Goal: Check status: Check status

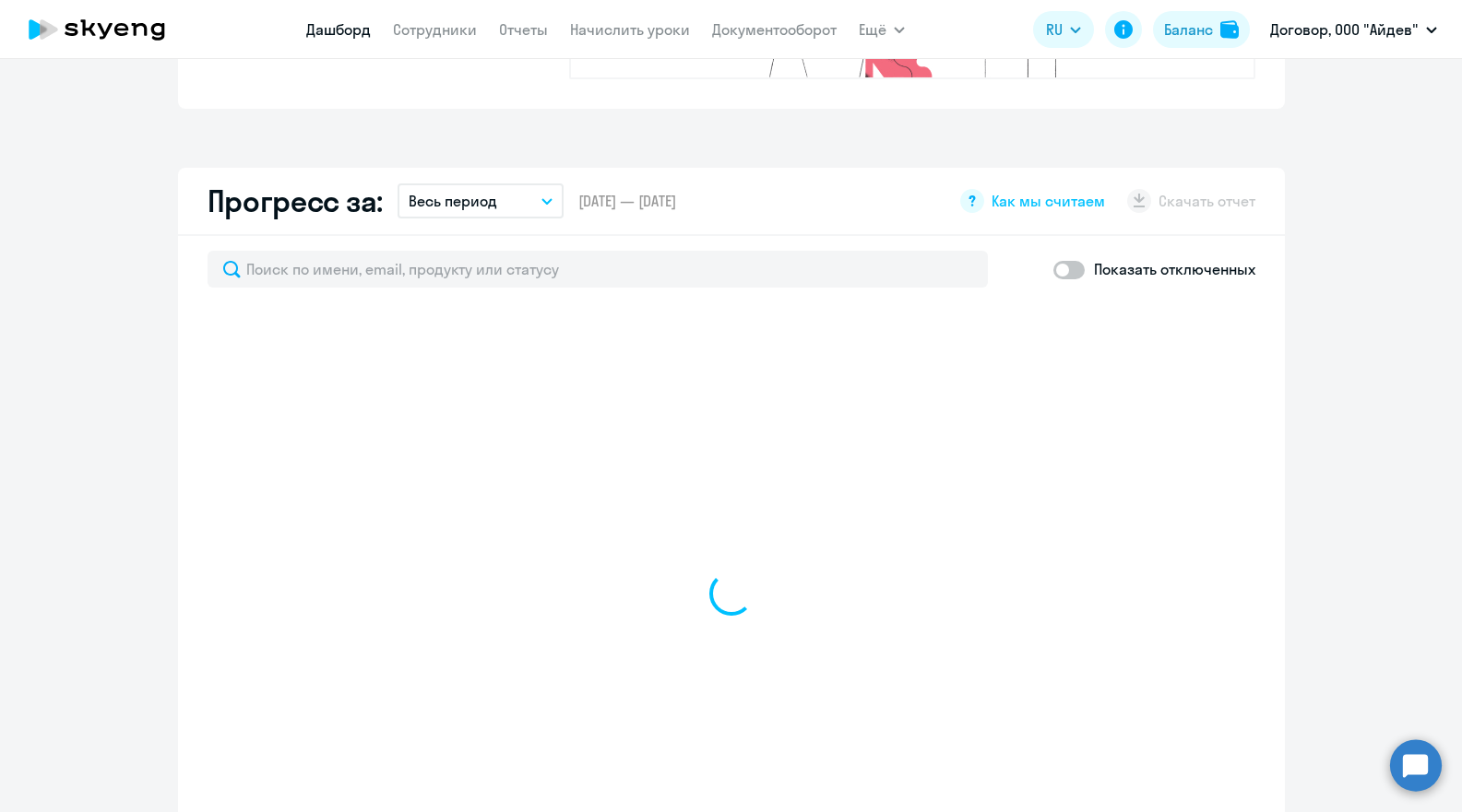
select select "30"
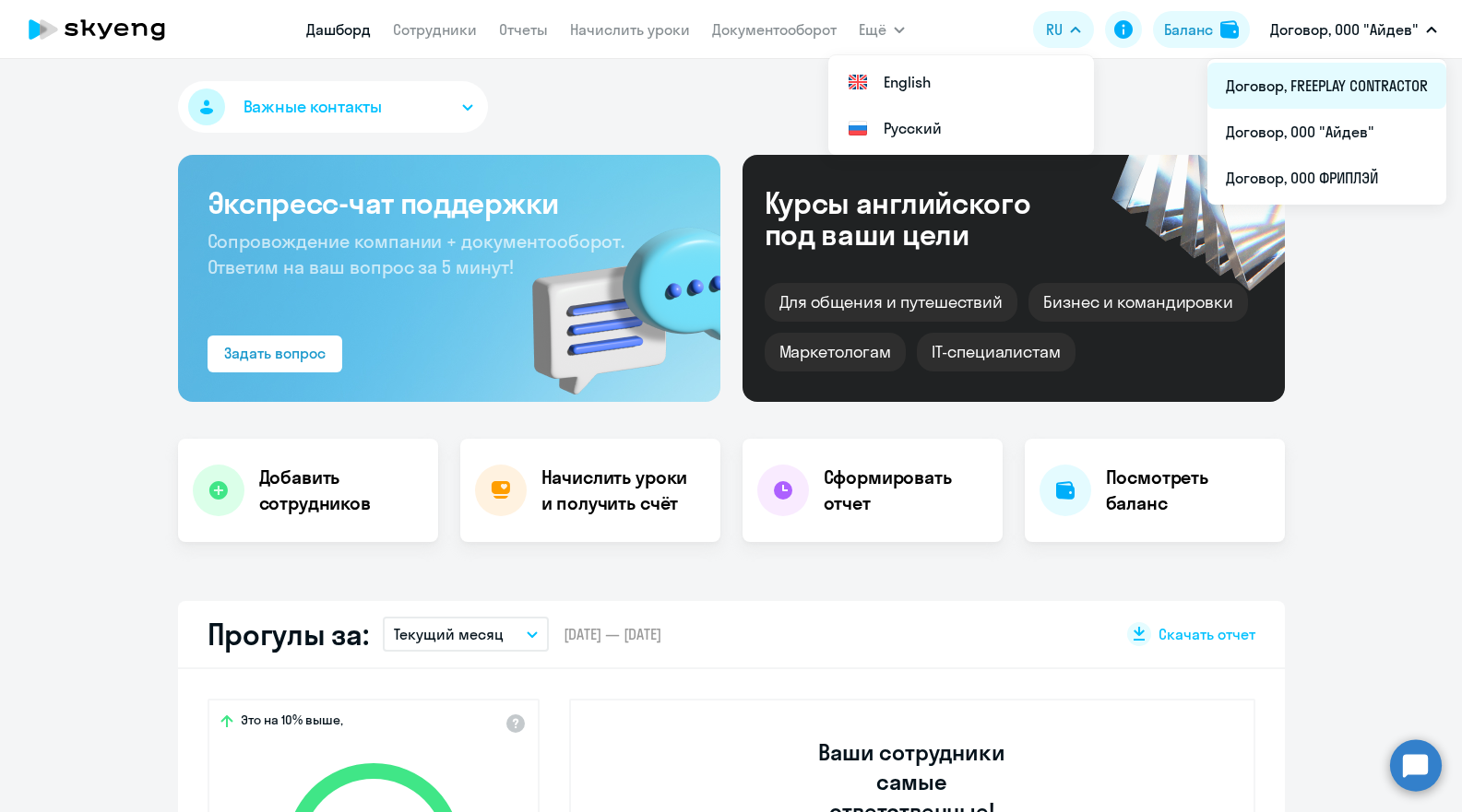
click at [1354, 86] on li "Договор, FREEPLAY CONTRACTOR" at bounding box center [1327, 85] width 239 height 46
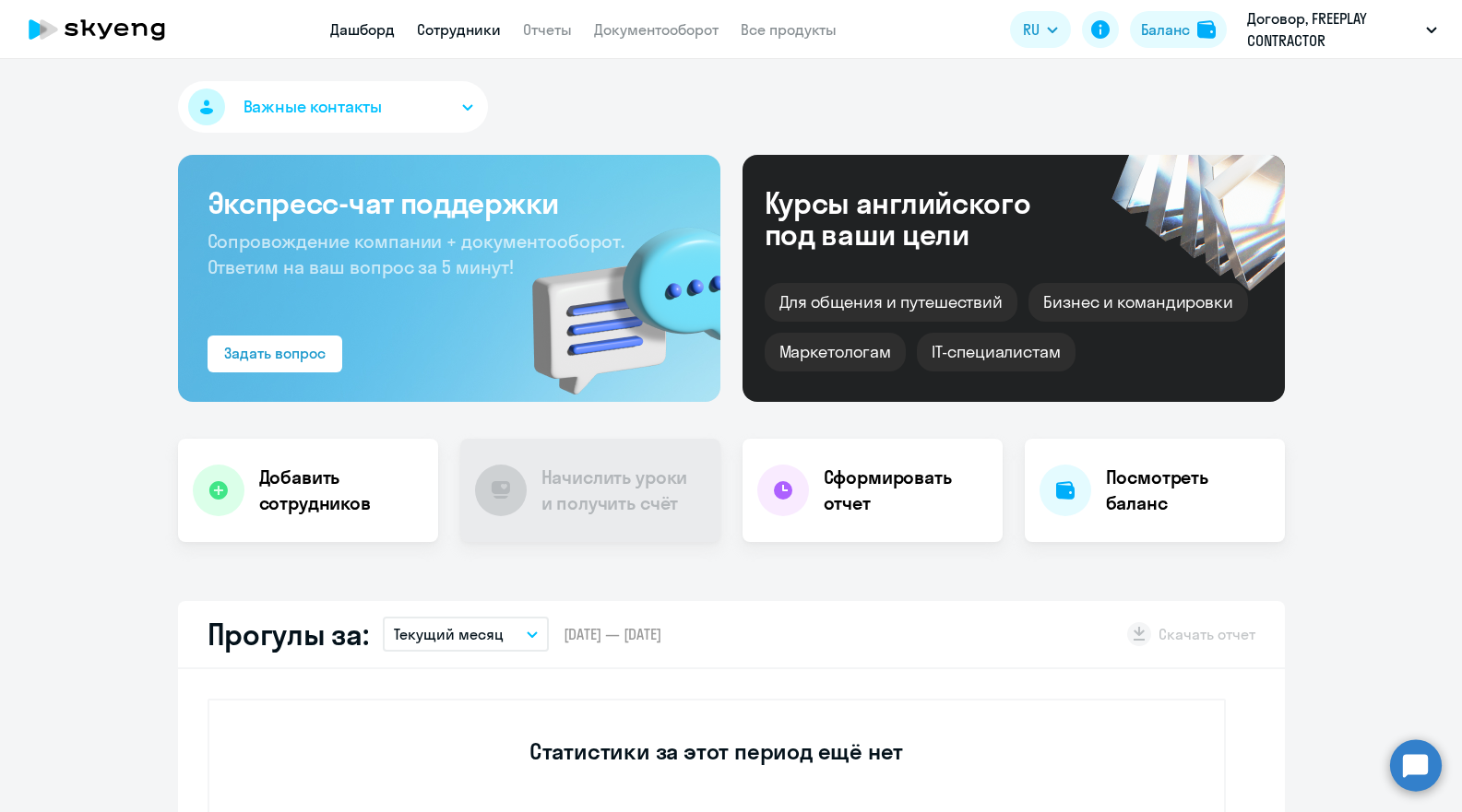
click at [433, 23] on link "Сотрудники" at bounding box center [458, 29] width 84 height 18
select select "30"
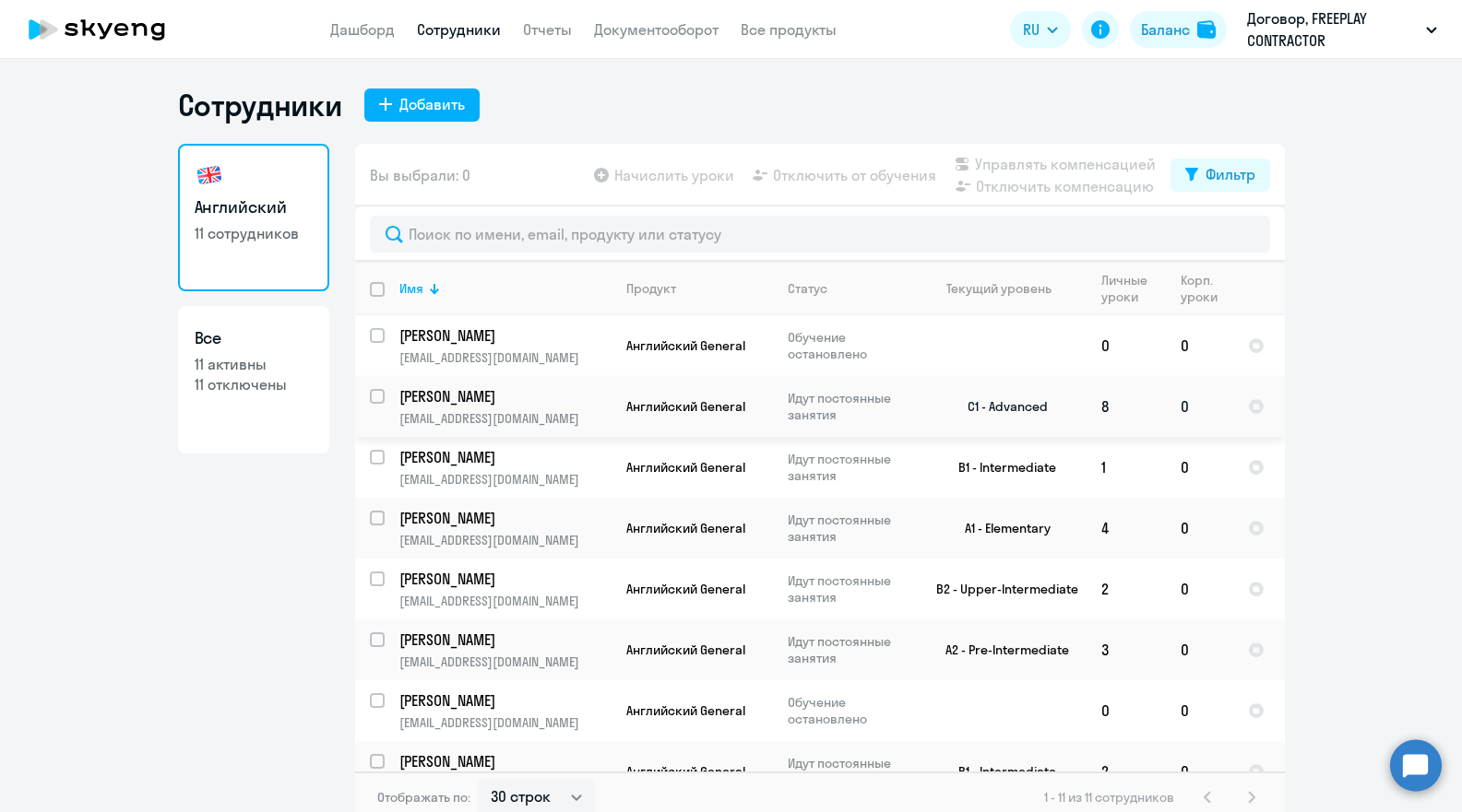
click at [512, 410] on p "[EMAIL_ADDRESS][DOMAIN_NAME]" at bounding box center [504, 418] width 211 height 17
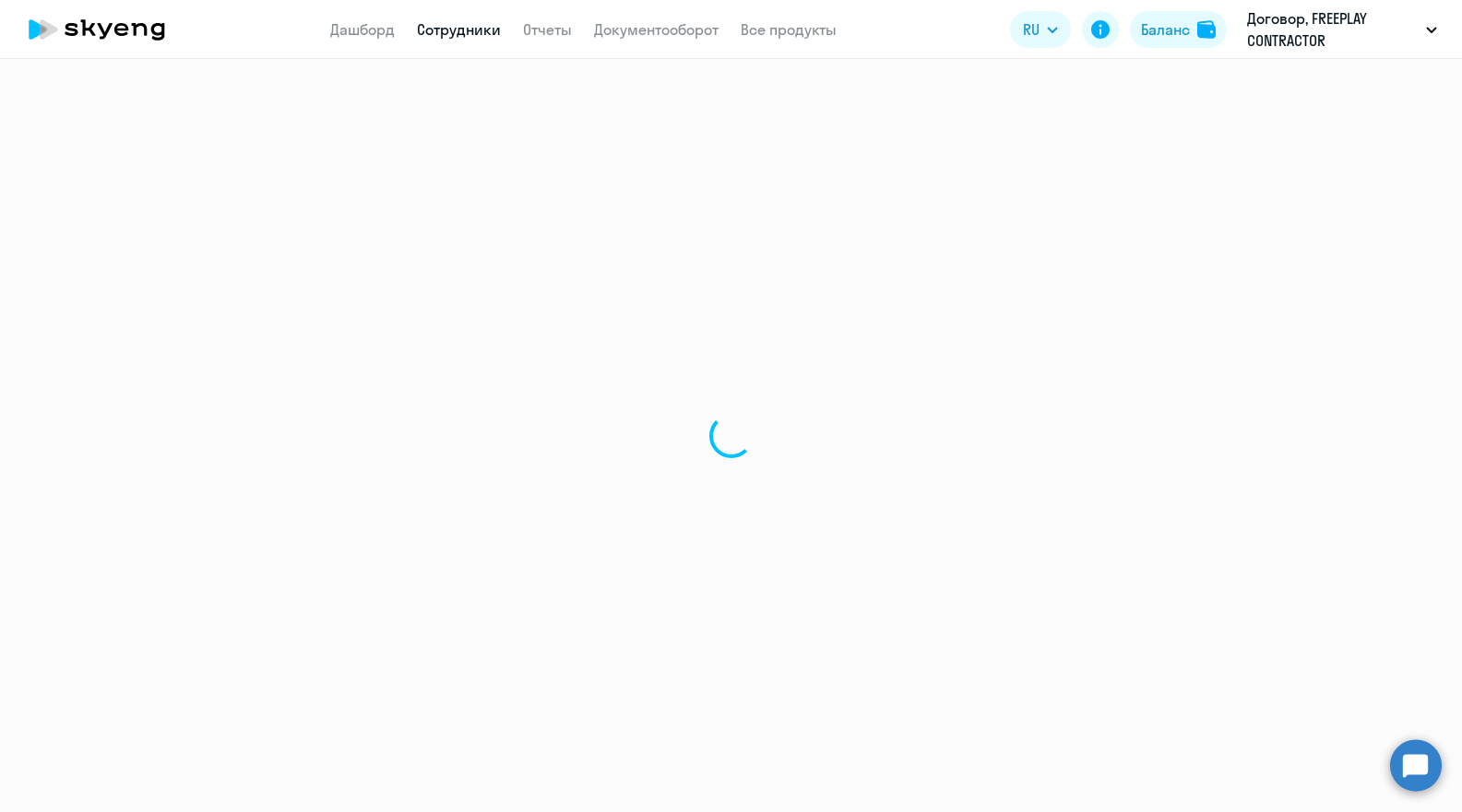
select select "english"
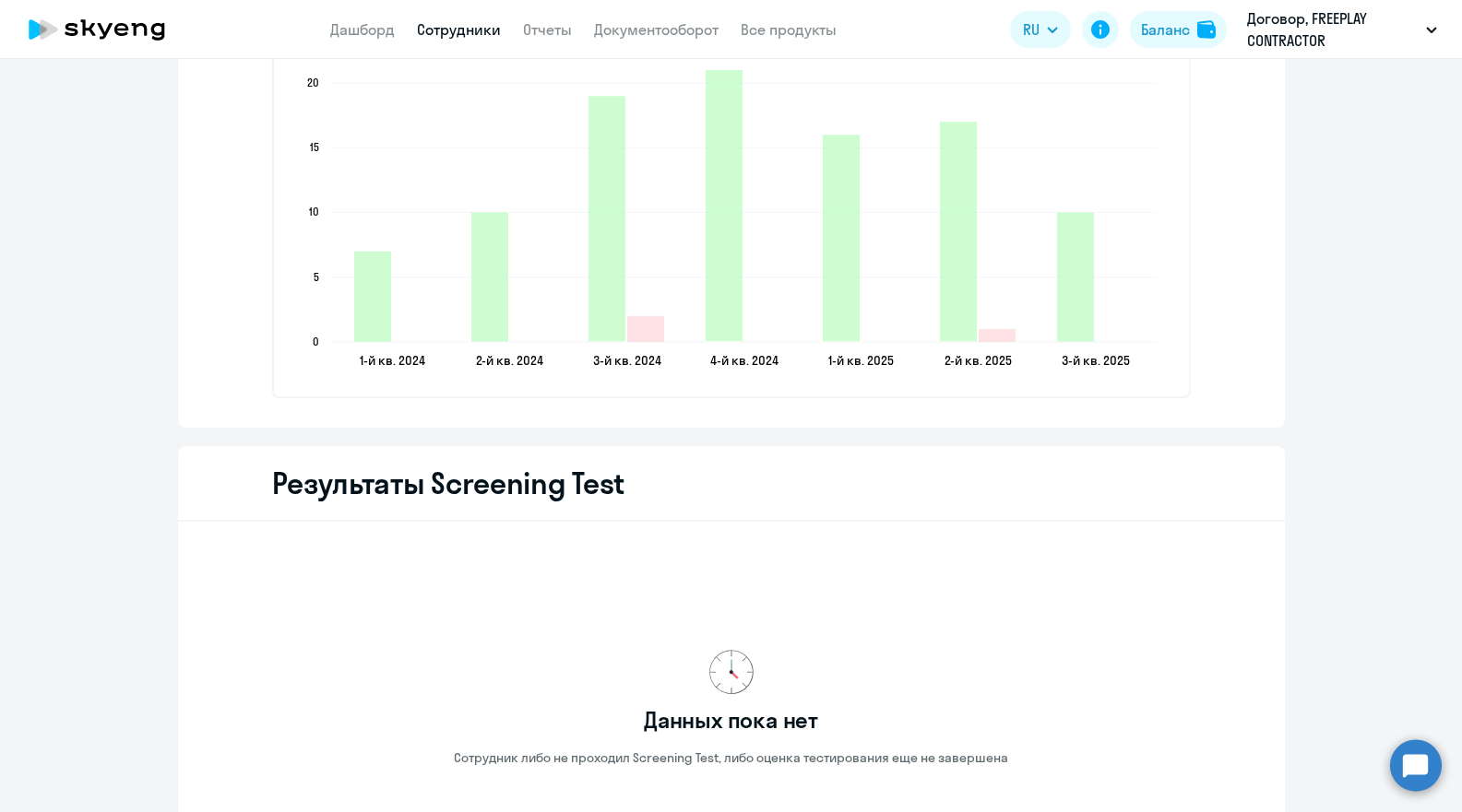
scroll to position [2177, 0]
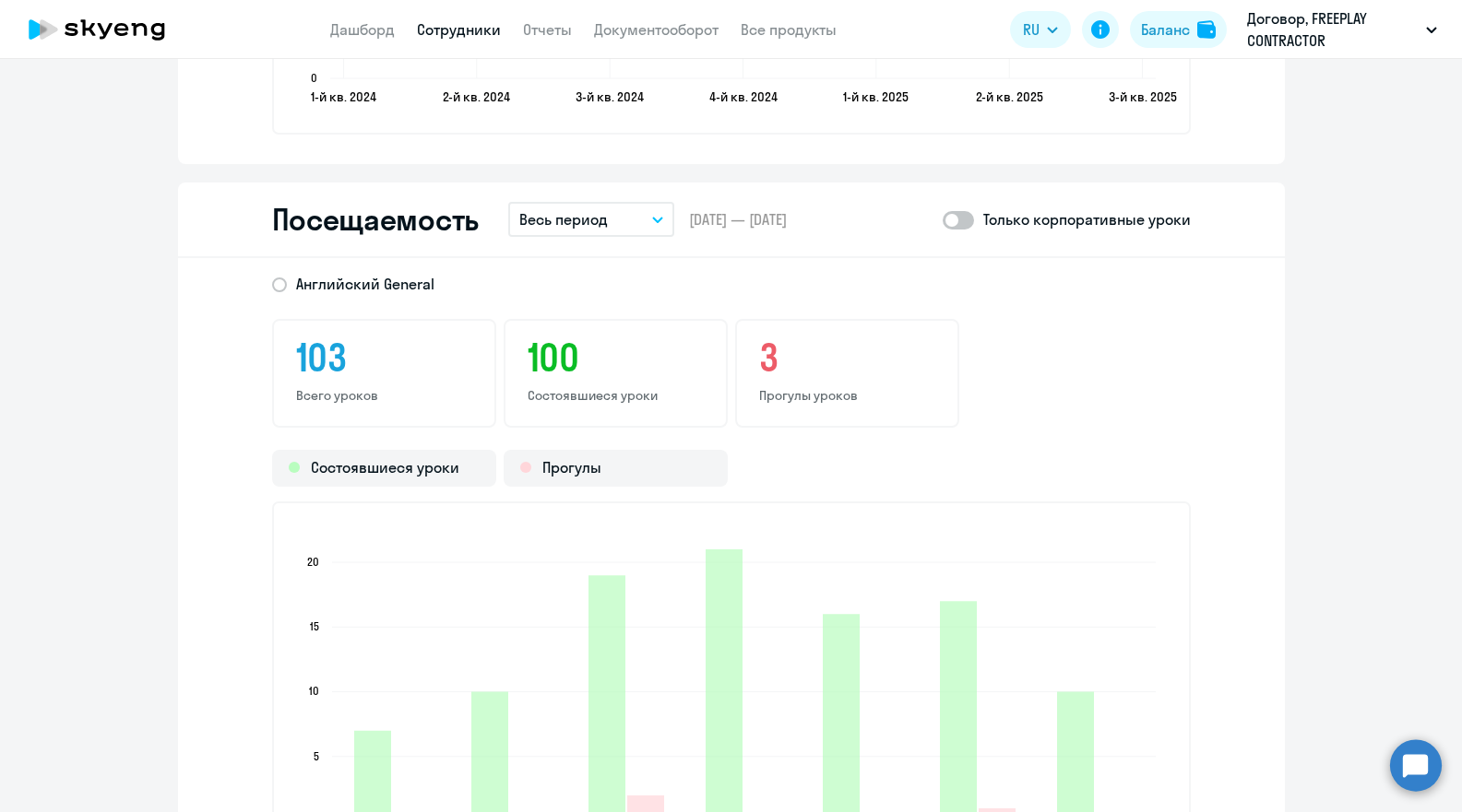
click at [579, 226] on p "Весь период" at bounding box center [563, 219] width 89 height 22
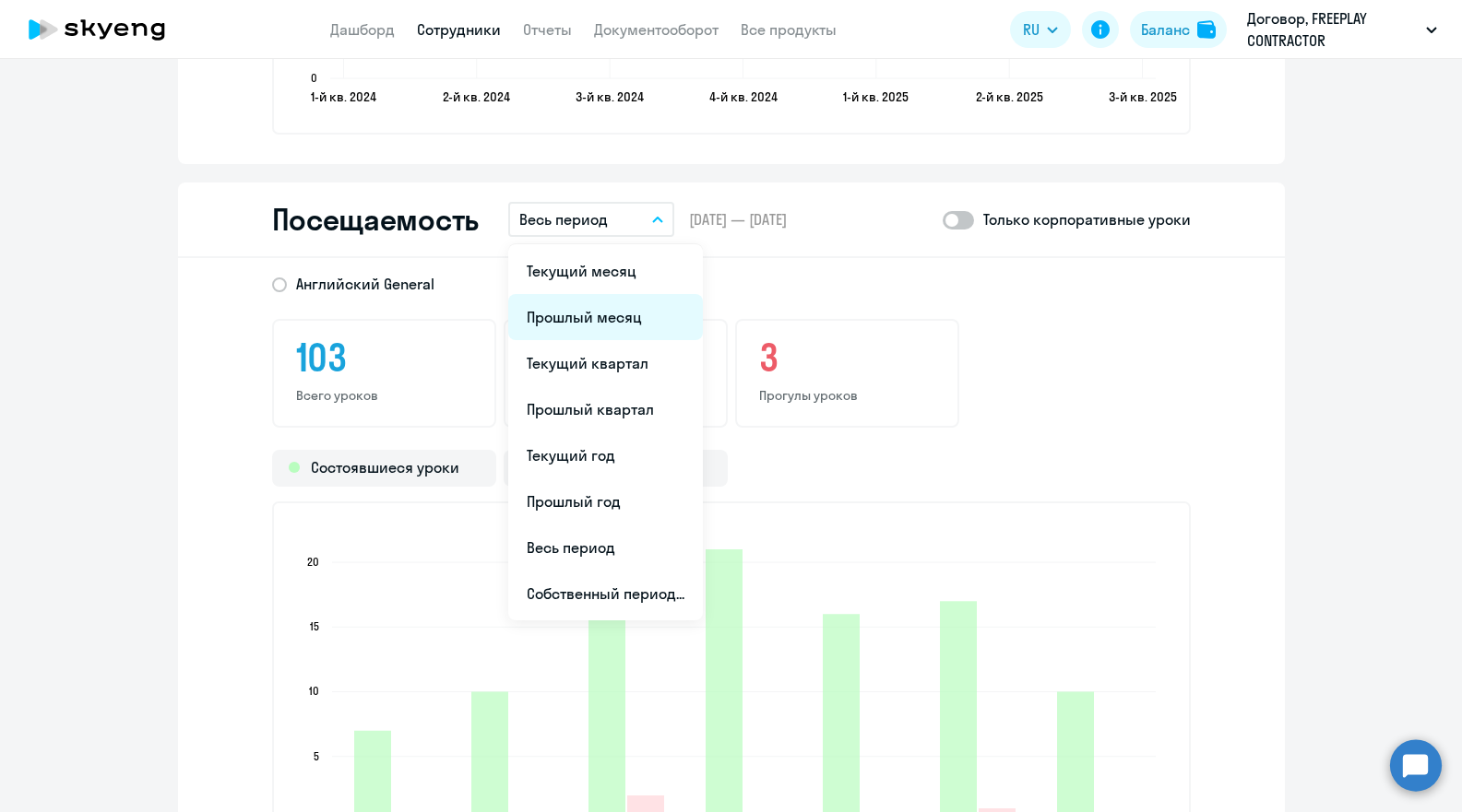
click at [577, 301] on li "Прошлый месяц" at bounding box center [605, 316] width 195 height 46
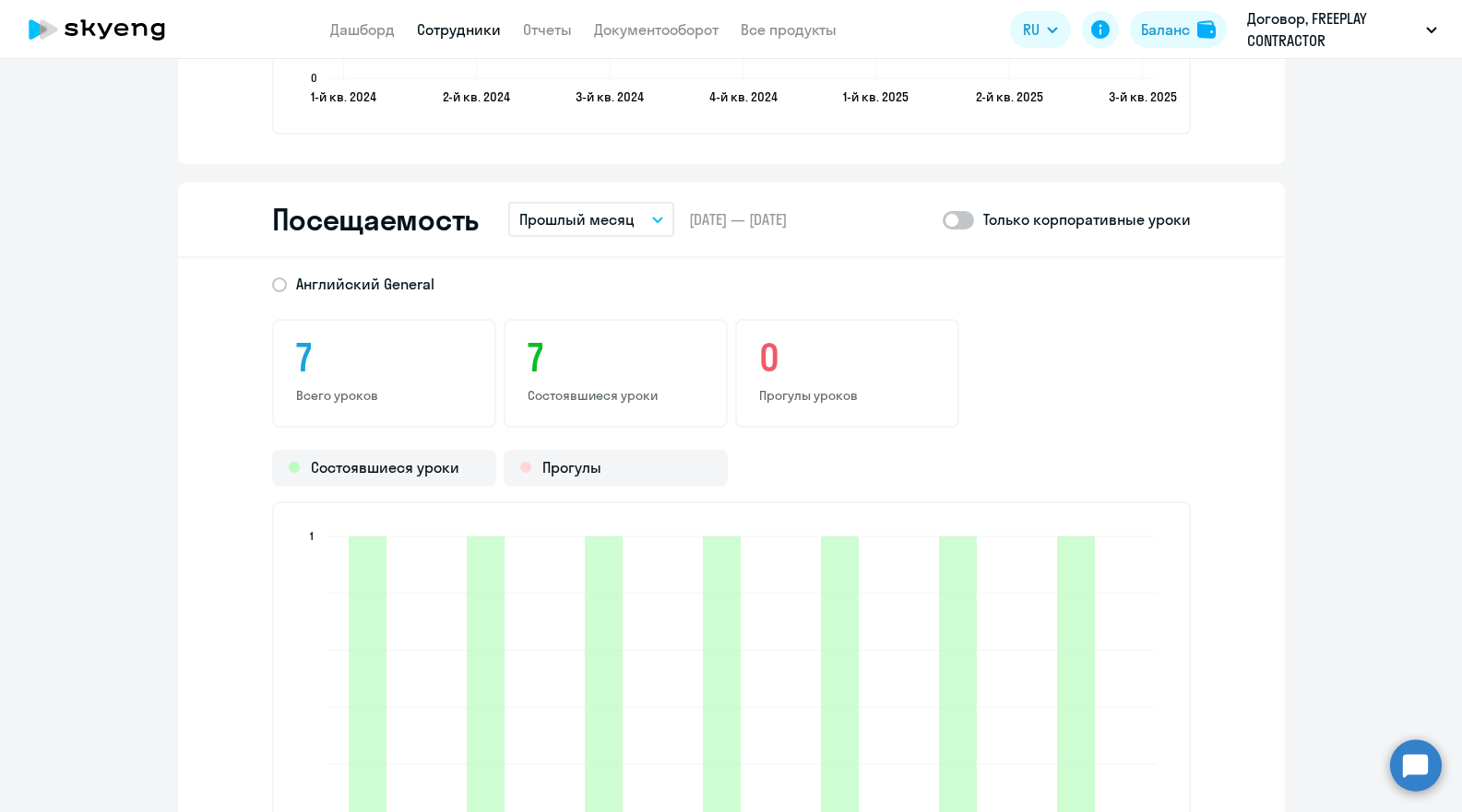
click at [608, 205] on button "Прошлый месяц" at bounding box center [590, 220] width 166 height 35
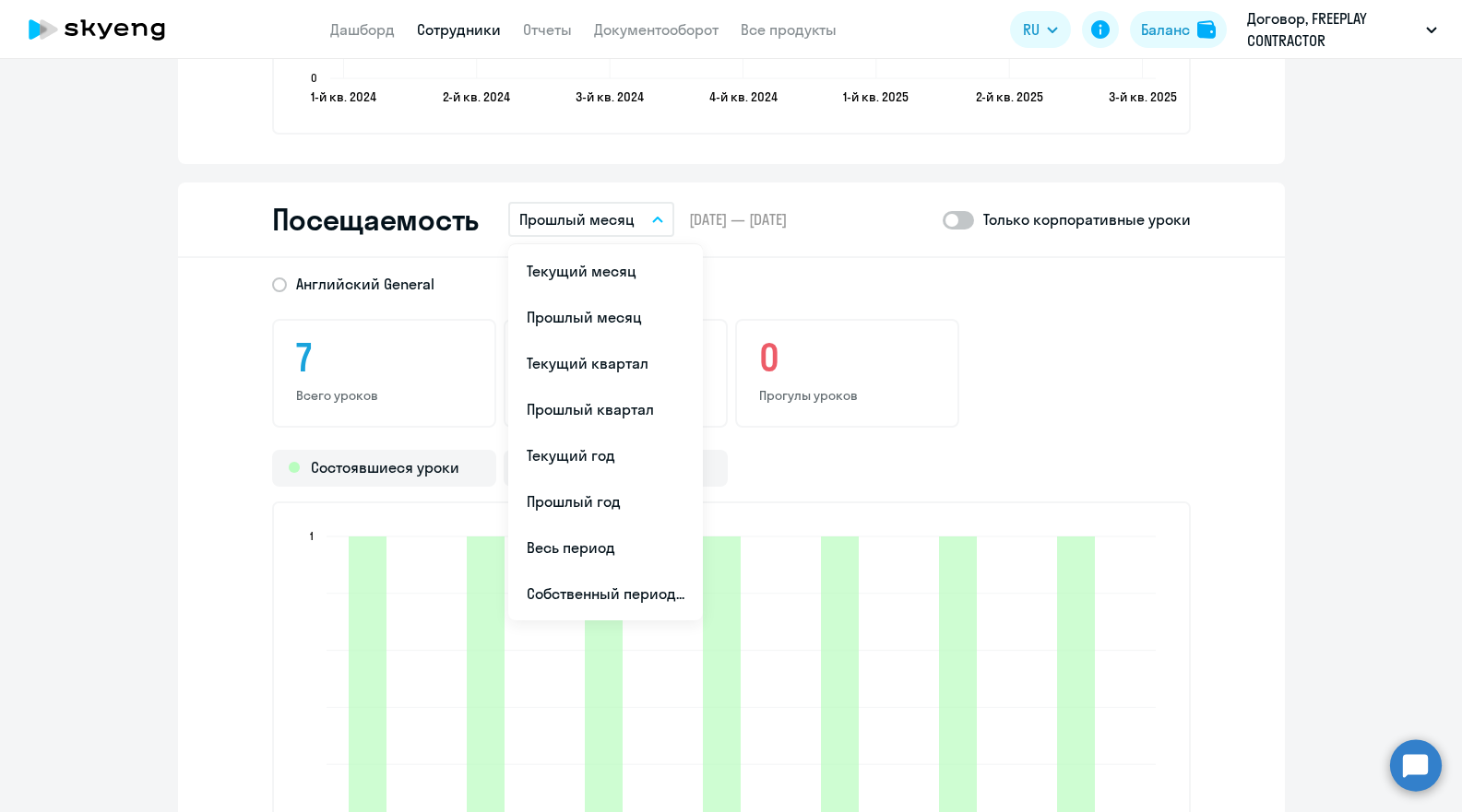
click at [605, 245] on ul "Текущий месяц Прошлый месяц Текущий квартал [GEOGRAPHIC_DATA] квартал [GEOGRAPH…" at bounding box center [605, 432] width 195 height 376
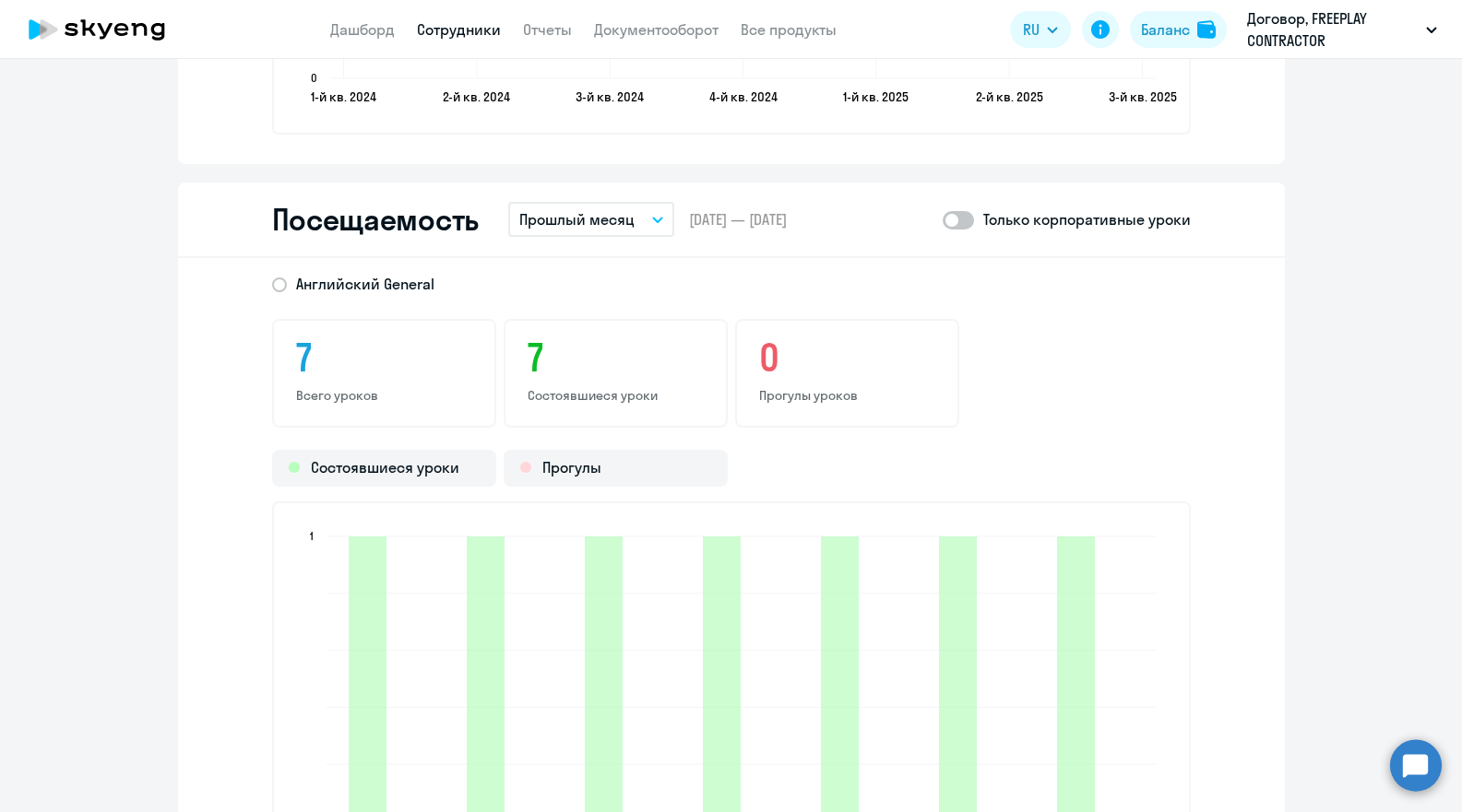
click at [611, 229] on p "Прошлый месяц" at bounding box center [577, 219] width 116 height 22
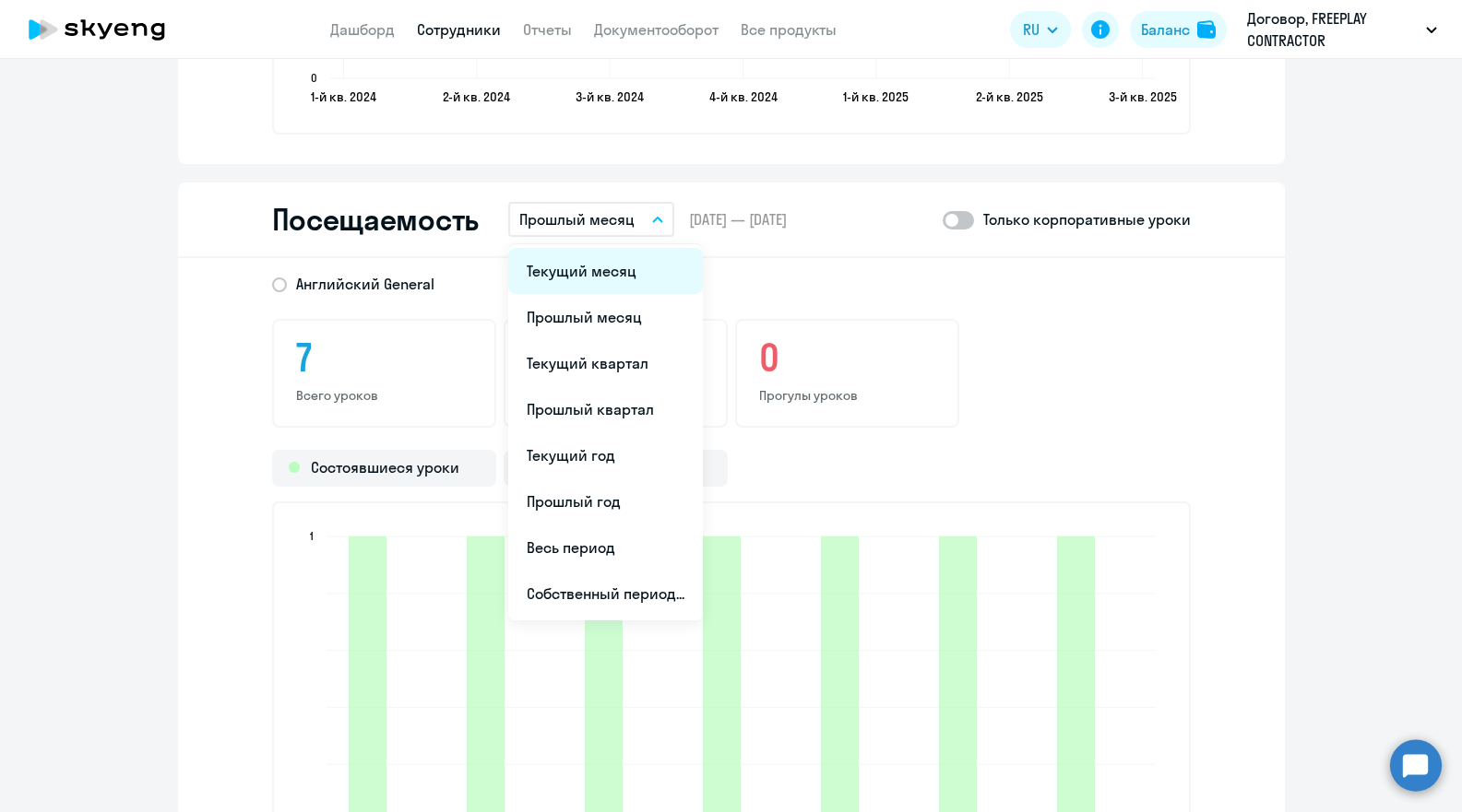
click at [599, 268] on li "Текущий месяц" at bounding box center [605, 270] width 195 height 46
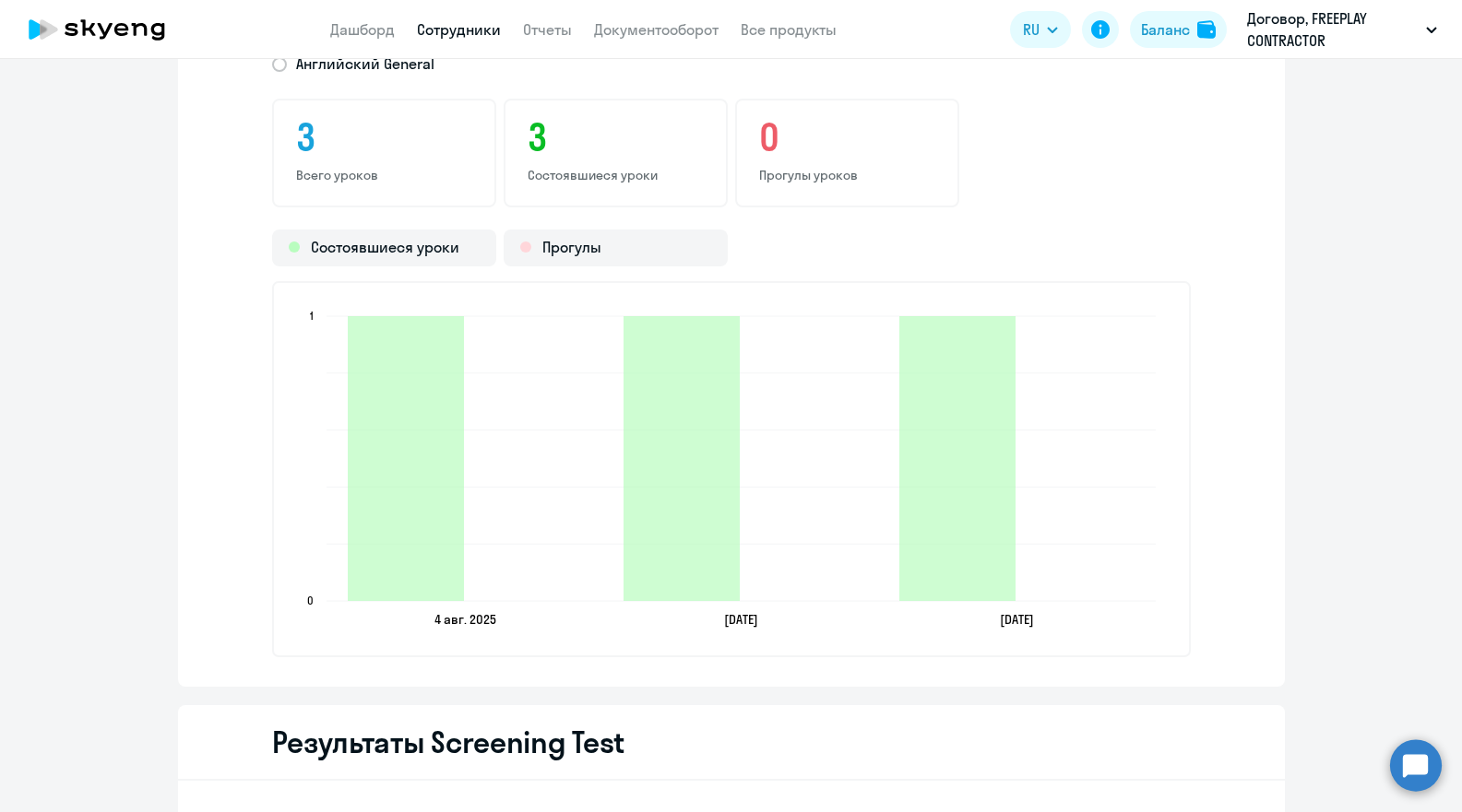
scroll to position [2406, 0]
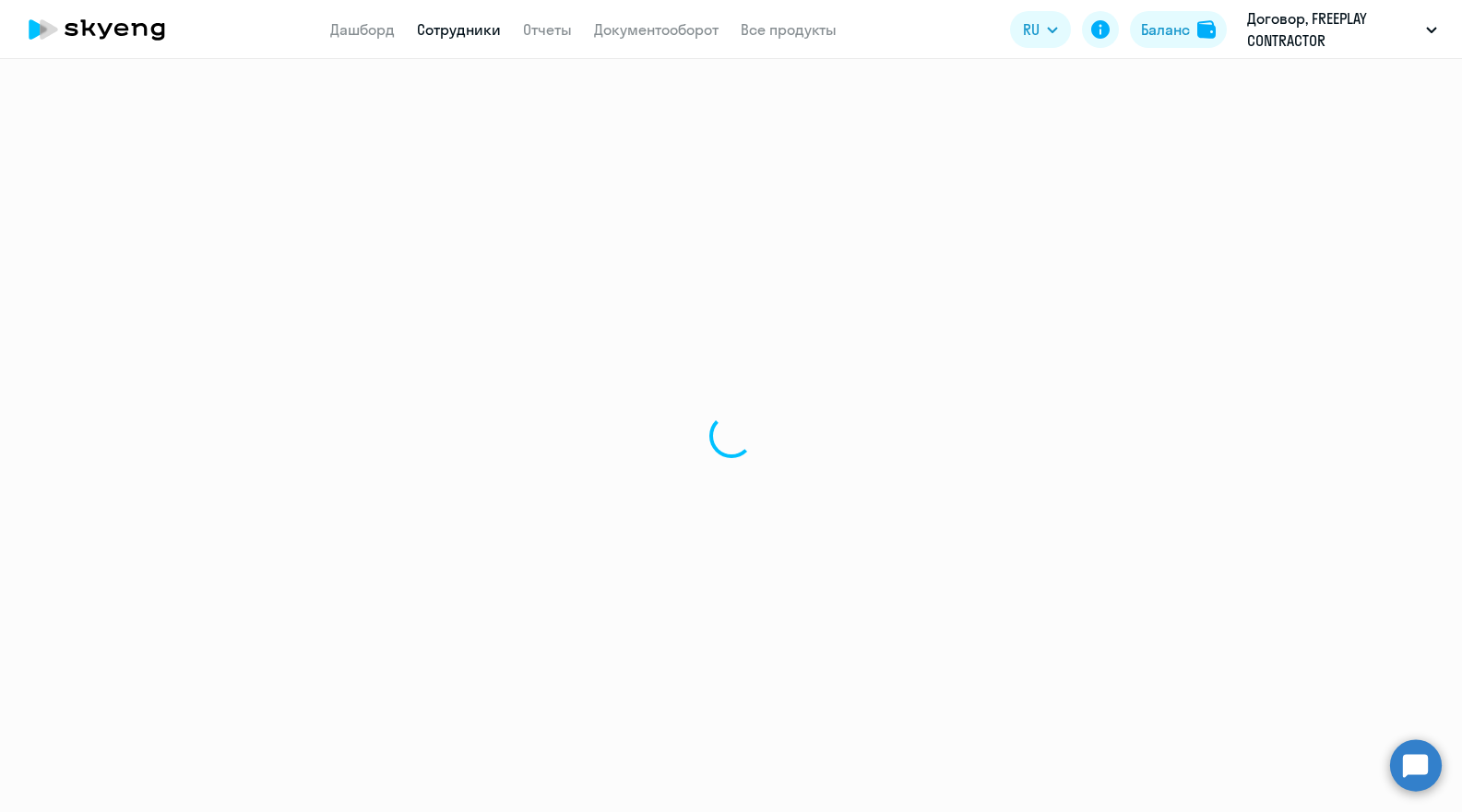
select select "30"
